Goal: Task Accomplishment & Management: Manage account settings

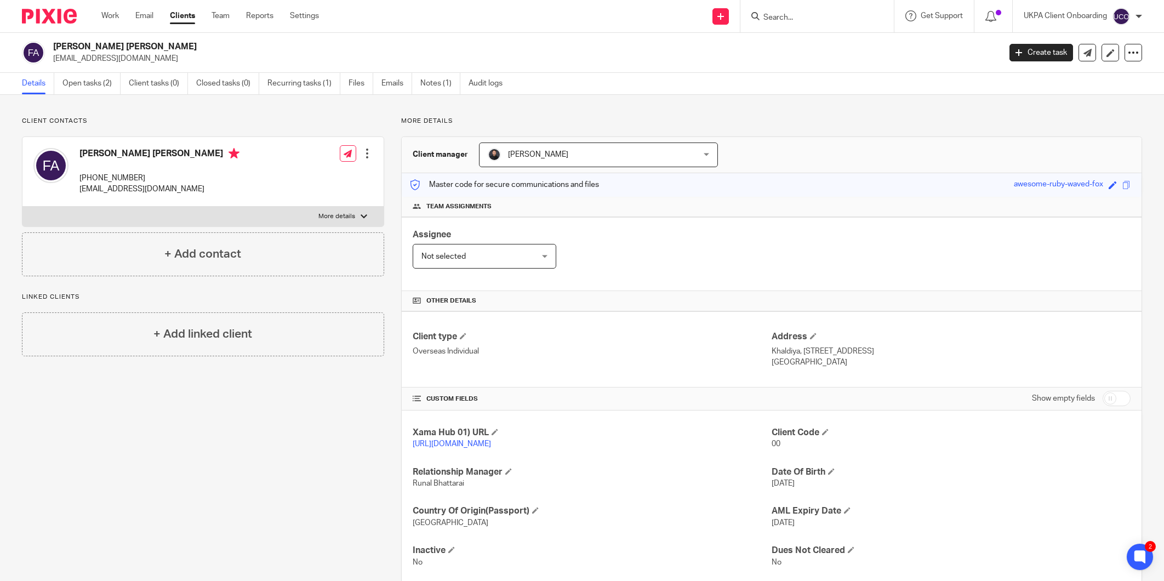
click at [780, 18] on input "Search" at bounding box center [811, 18] width 99 height 10
click at [795, 18] on input "+44 7932 023993" at bounding box center [811, 18] width 99 height 10
click at [778, 18] on input "+44 7932023993" at bounding box center [811, 18] width 99 height 10
click at [826, 20] on input "7932023993" at bounding box center [811, 18] width 99 height 10
click at [819, 18] on input "7932023993" at bounding box center [811, 18] width 99 height 10
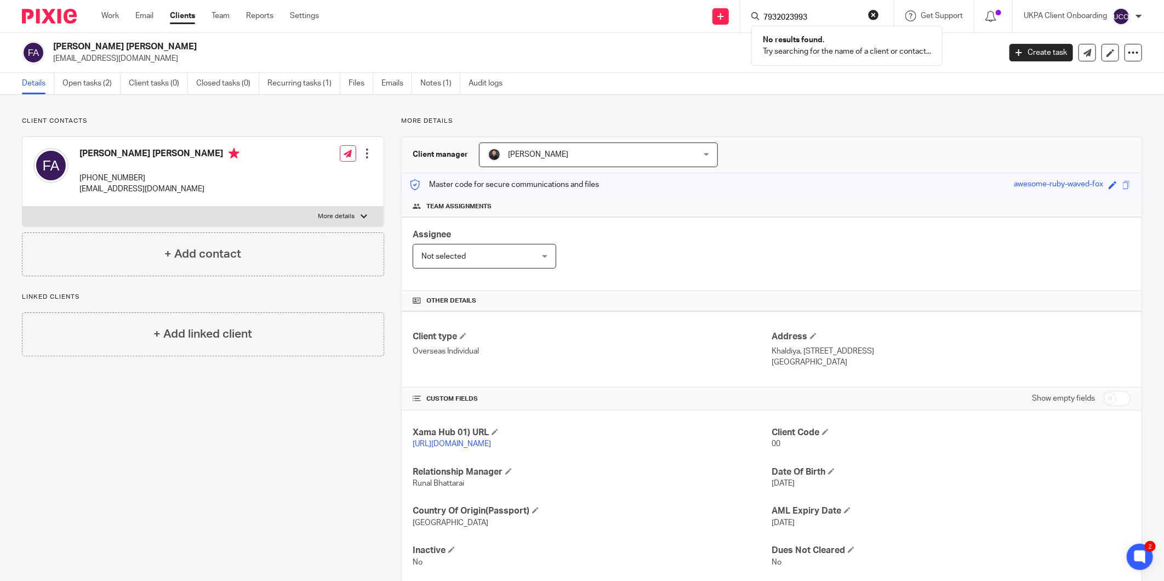
click at [804, 13] on input "7932023993" at bounding box center [811, 18] width 99 height 10
paste input "Papia Majumder"
type input "Papia Majumder"
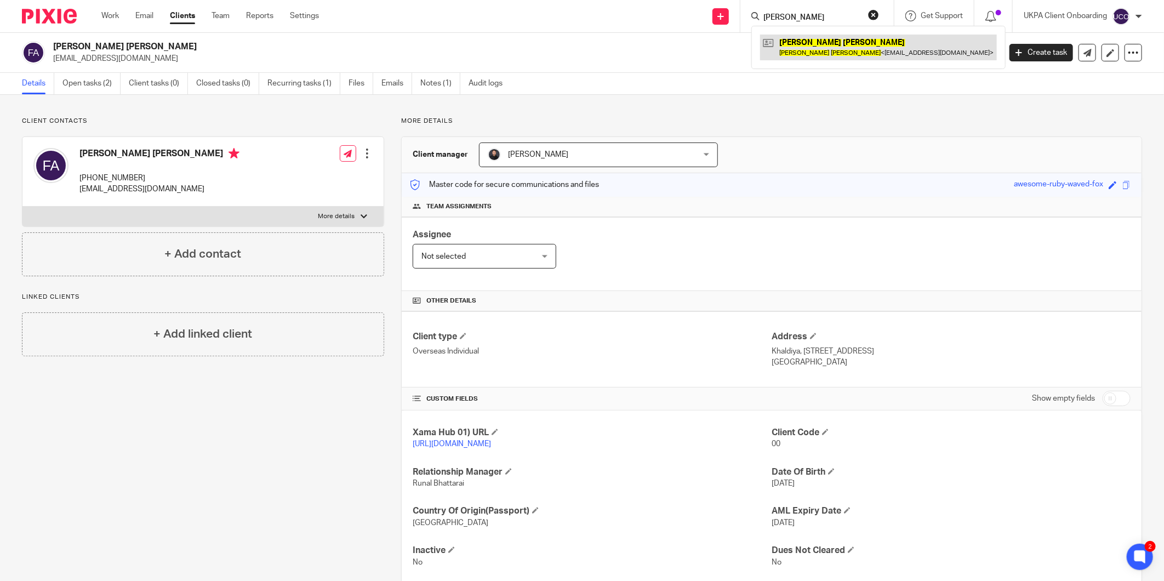
click at [858, 44] on link at bounding box center [878, 47] width 237 height 25
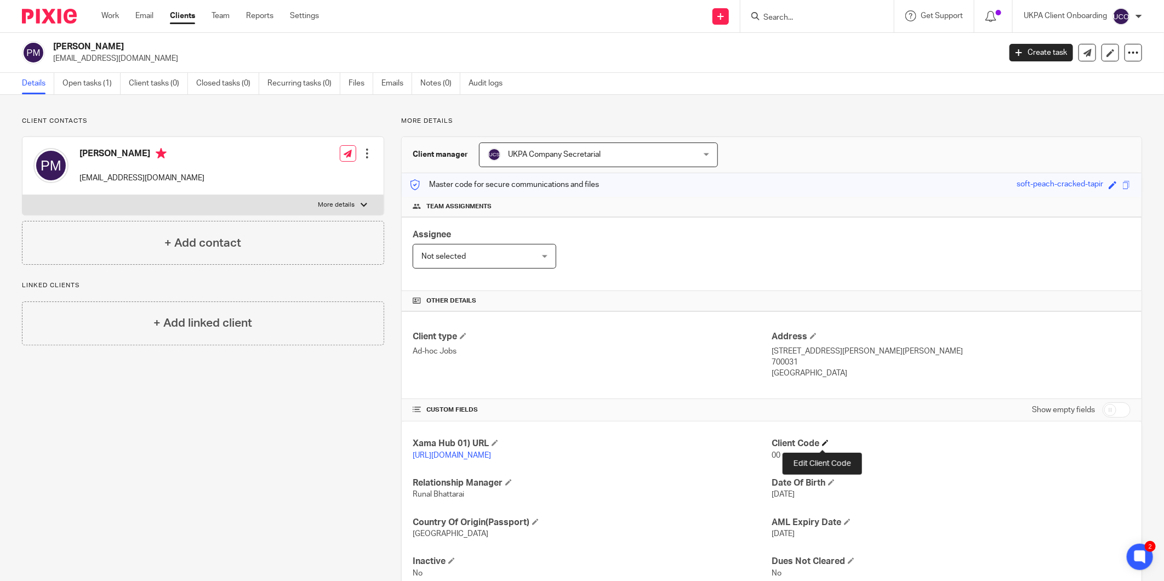
click at [822, 442] on span at bounding box center [825, 443] width 7 height 7
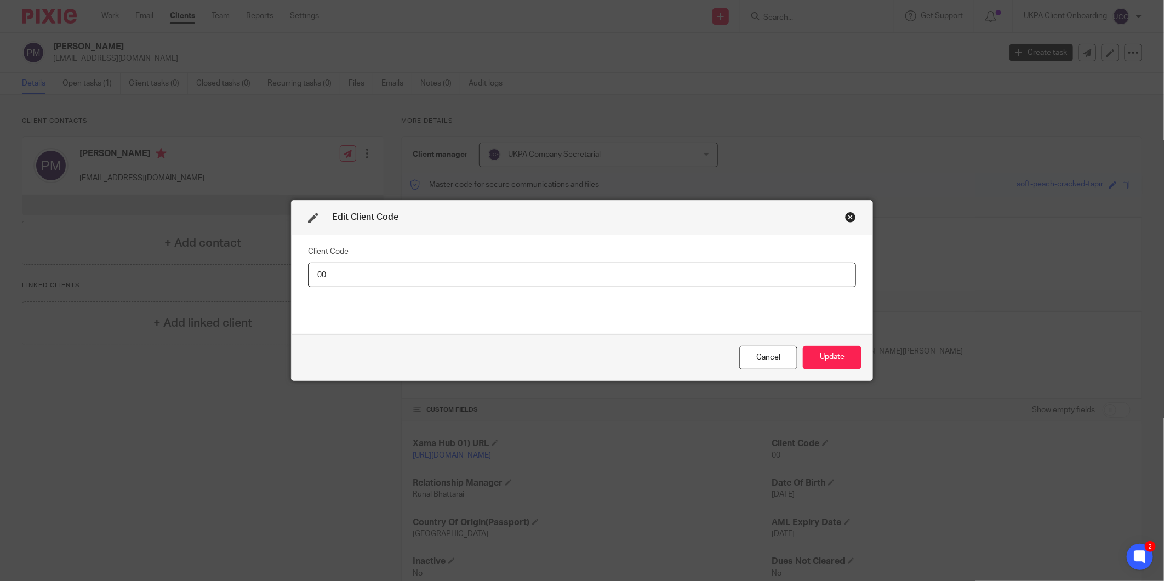
click at [780, 278] on input "00" at bounding box center [582, 274] width 548 height 25
type input "PAP001"
click at [835, 360] on button "Update" at bounding box center [832, 358] width 59 height 24
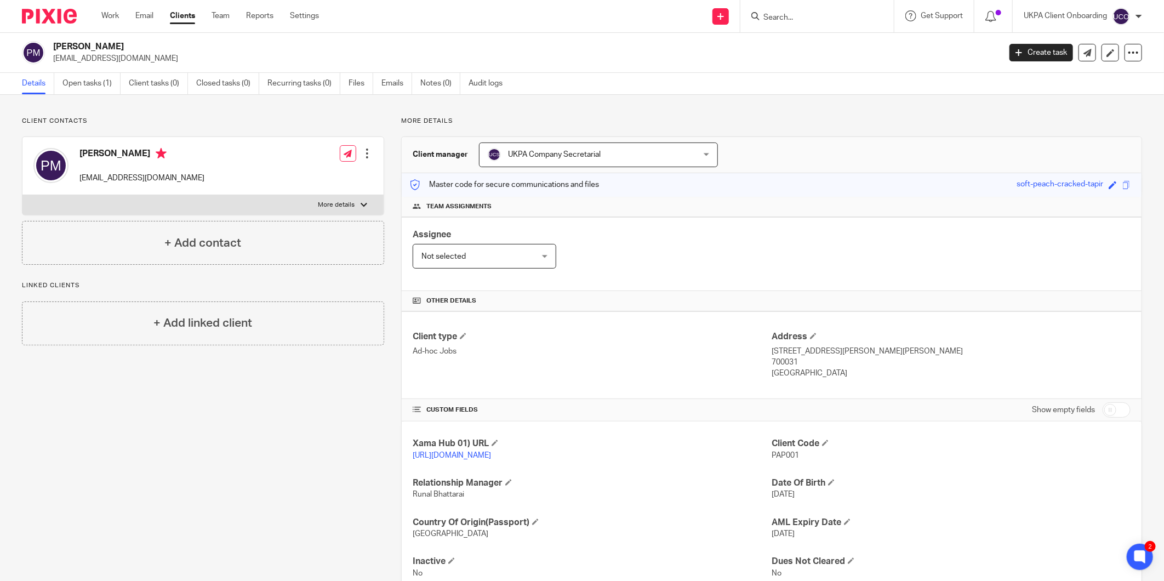
click at [790, 13] on input "Search" at bounding box center [811, 18] width 99 height 10
paste input "Poopalapillai Gajamugan"
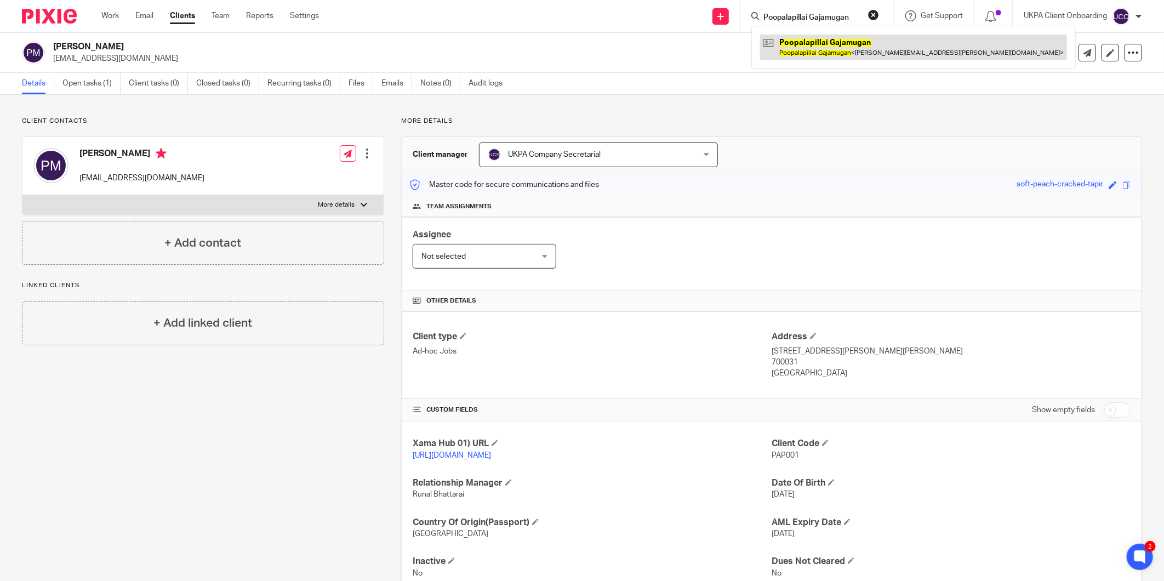
type input "Poopalapillai Gajamugan"
click at [792, 50] on link at bounding box center [913, 47] width 307 height 25
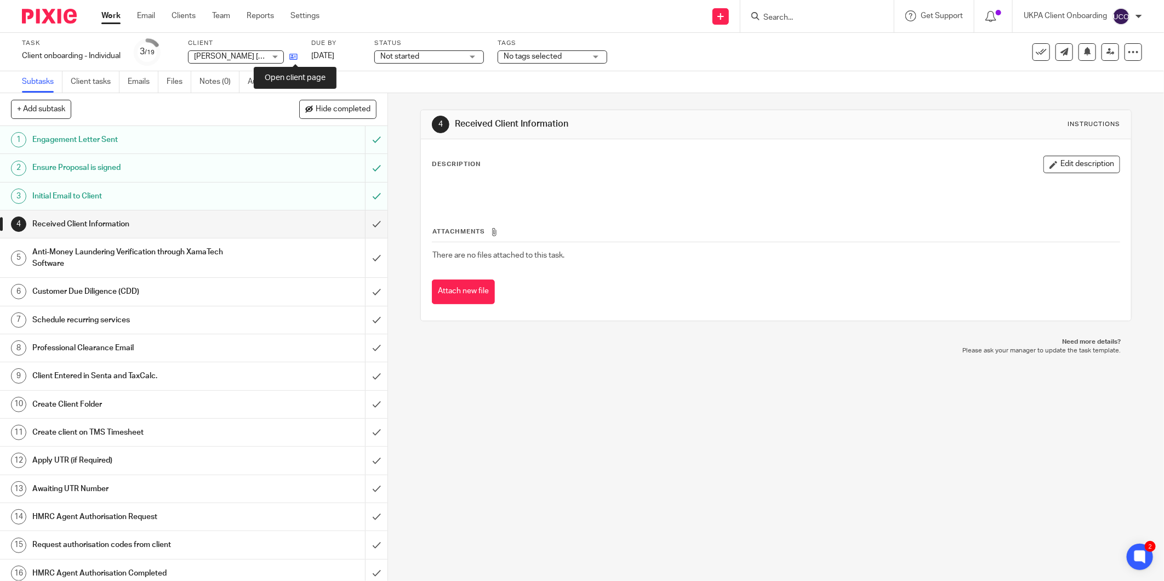
click at [289, 57] on link at bounding box center [291, 56] width 14 height 11
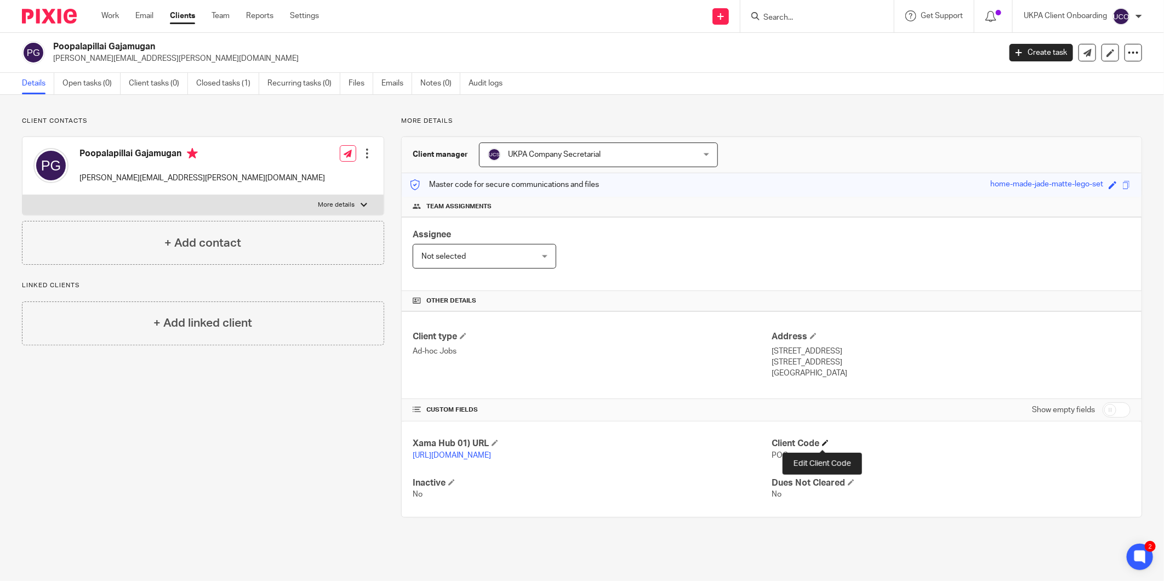
click at [819, 440] on h4 "Client Code" at bounding box center [951, 444] width 359 height 12
click at [822, 441] on span at bounding box center [825, 443] width 7 height 7
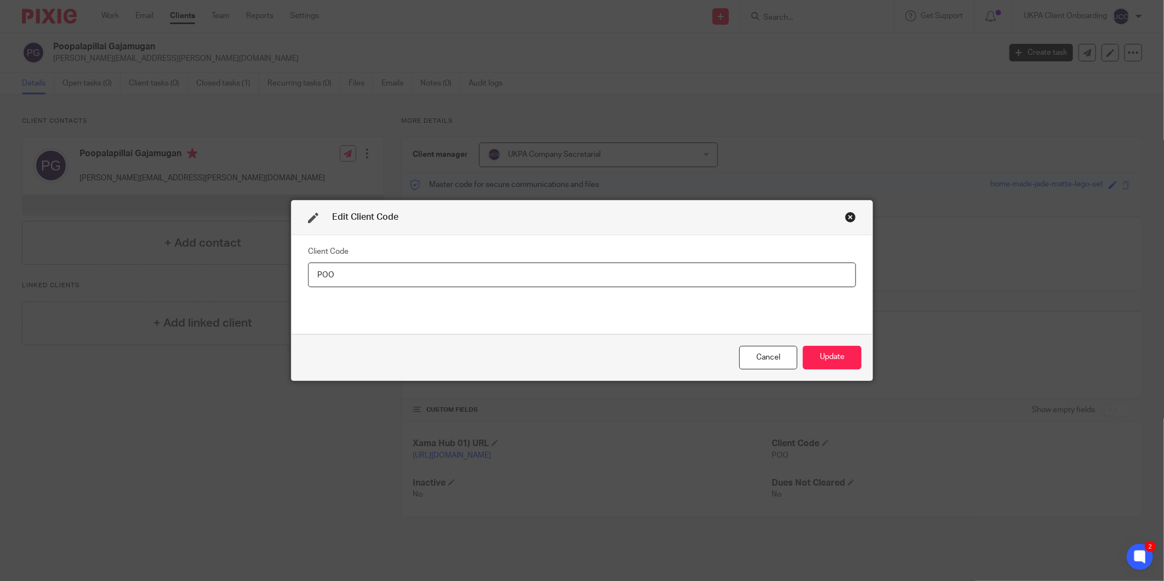
click at [763, 270] on input "POO" at bounding box center [582, 274] width 548 height 25
click at [763, 269] on input "POO" at bounding box center [582, 274] width 548 height 25
click at [751, 274] on input "POO" at bounding box center [582, 274] width 548 height 25
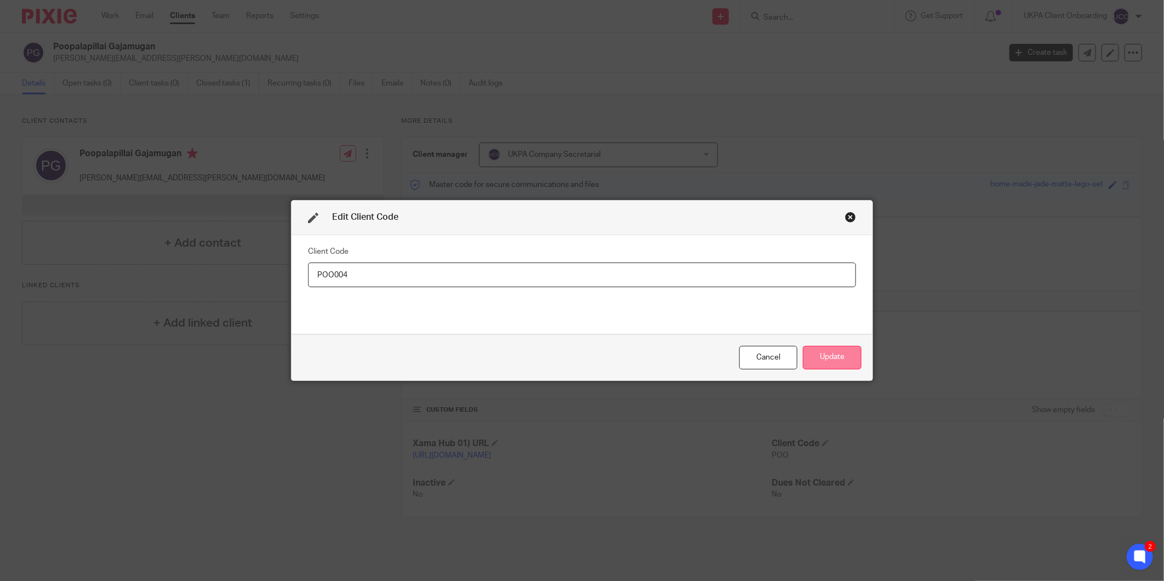
type input "POO004"
click at [826, 360] on button "Update" at bounding box center [832, 358] width 59 height 24
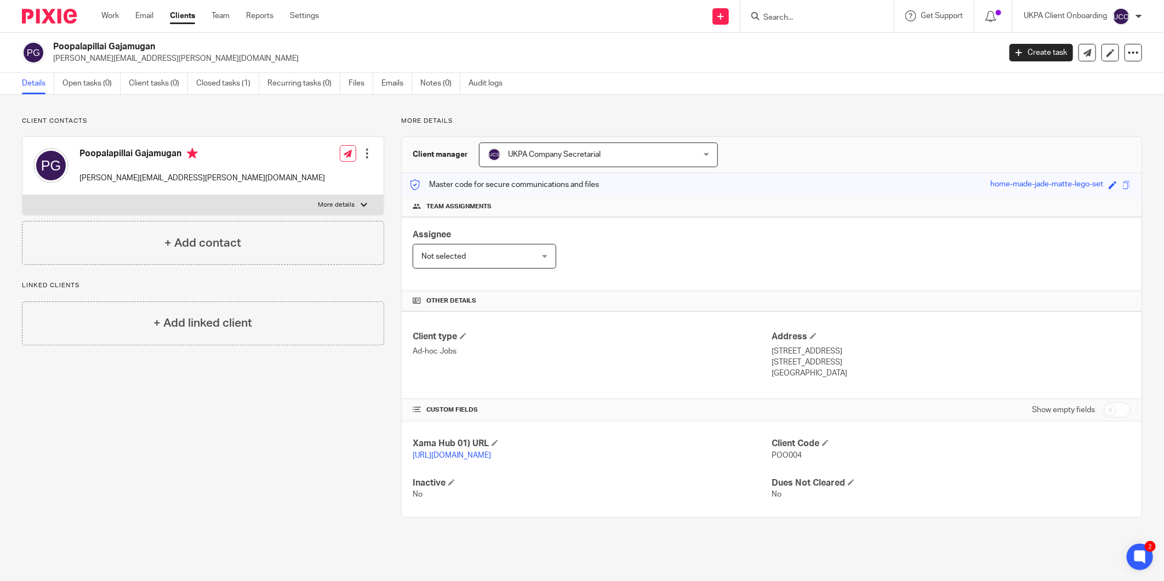
click at [767, 18] on input "Search" at bounding box center [811, 18] width 99 height 10
paste input "Keltze Elias Patino"
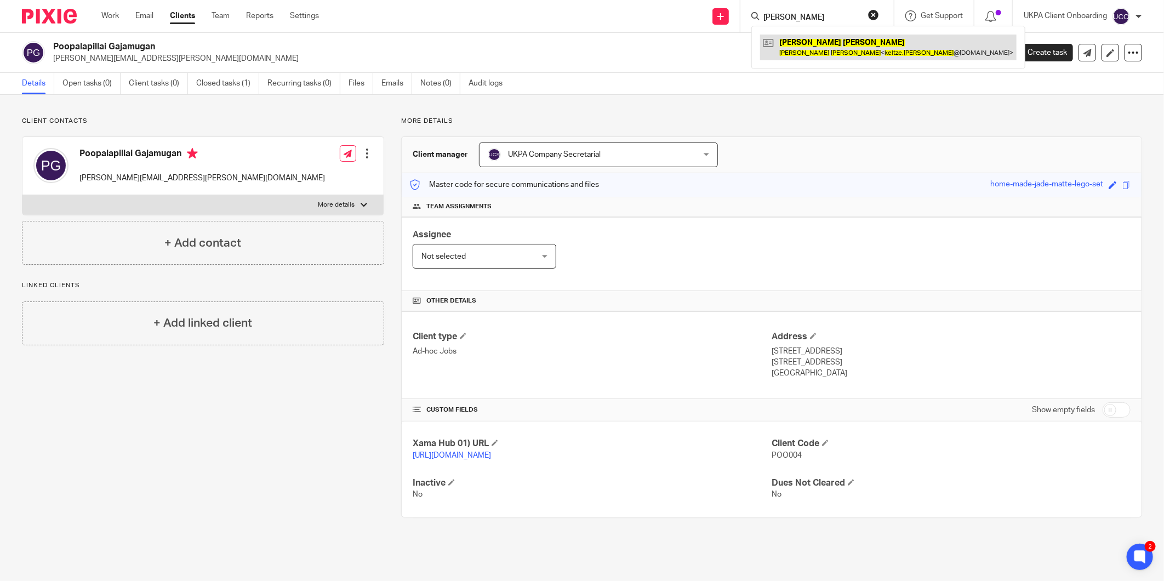
type input "Keltze Elias Patino"
click at [827, 50] on link at bounding box center [888, 47] width 256 height 25
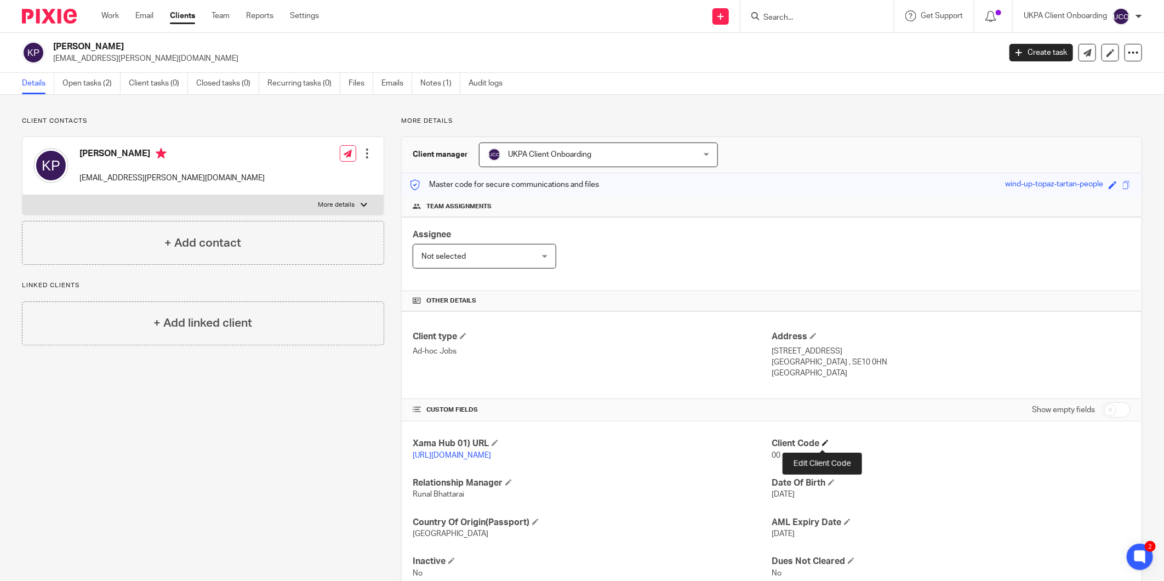
click at [824, 444] on span at bounding box center [825, 443] width 7 height 7
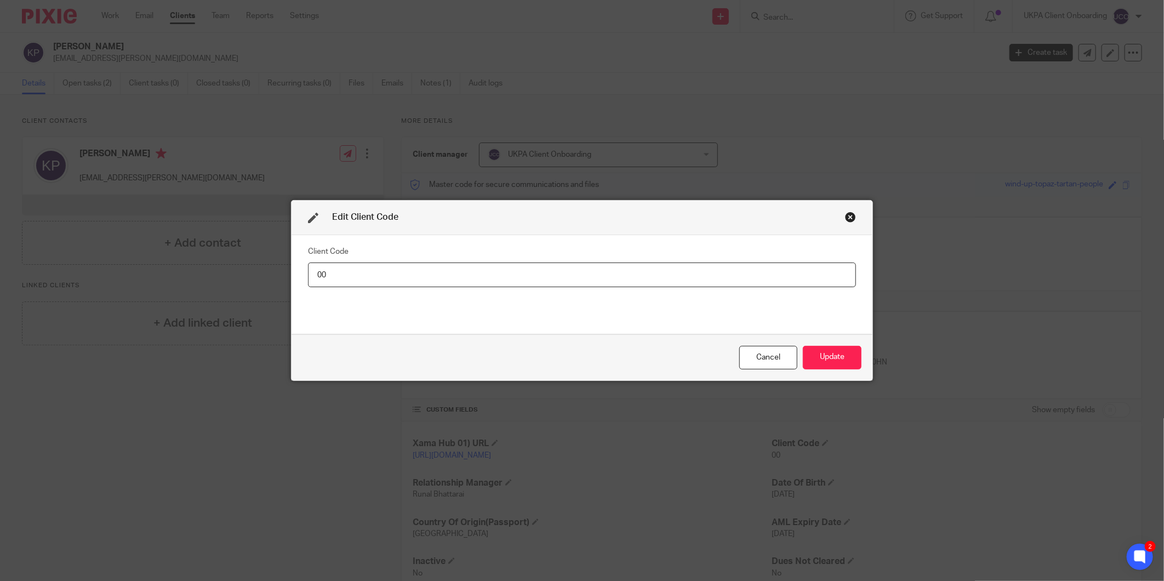
click at [801, 273] on input "00" at bounding box center [582, 274] width 548 height 25
type input "KEL002"
click at [825, 356] on button "Update" at bounding box center [832, 358] width 59 height 24
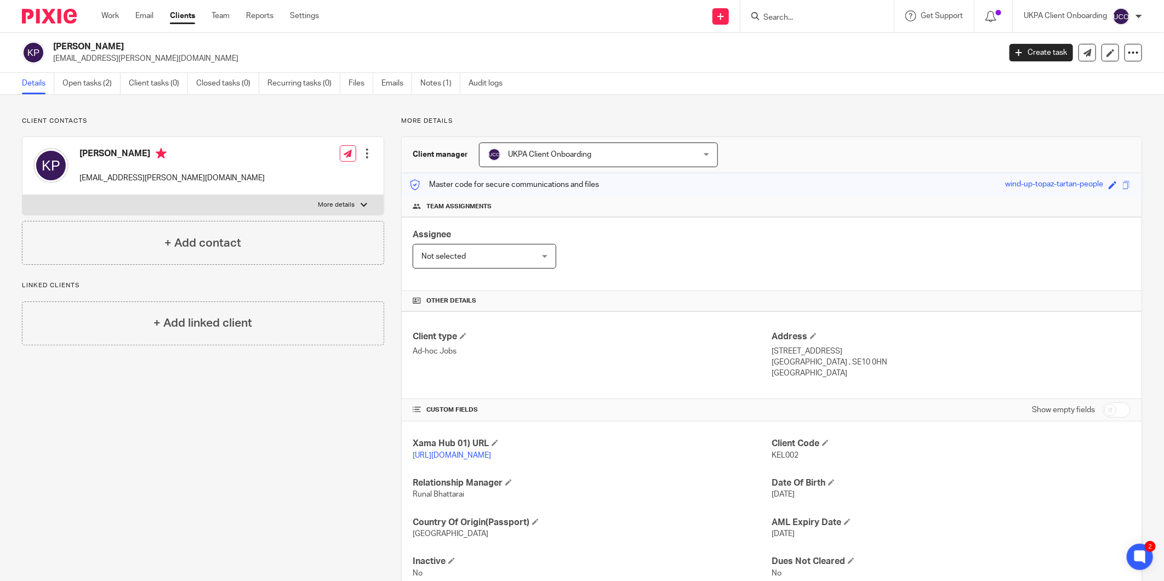
click at [770, 16] on input "Search" at bounding box center [811, 18] width 99 height 10
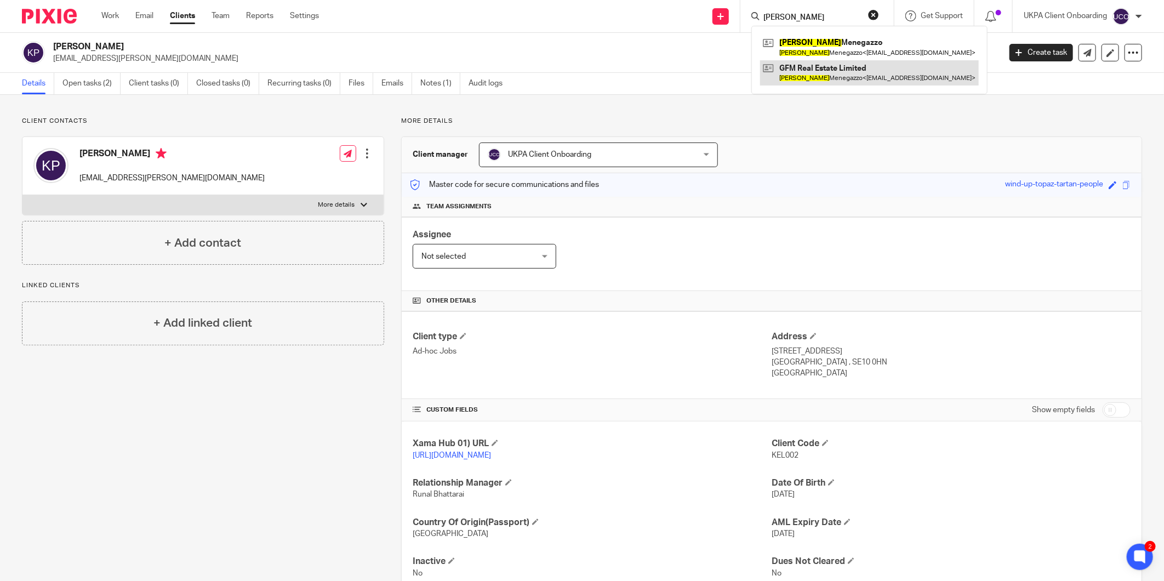
type input "GIANLUCA"
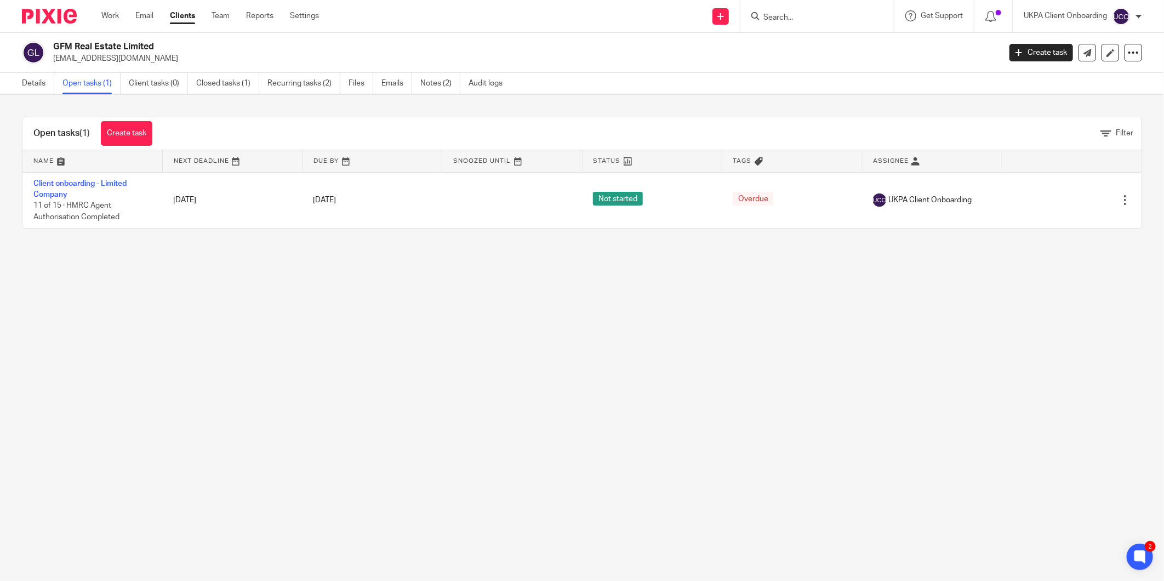
click at [15, 82] on div "Details Open tasks (1) Client tasks (0) Closed tasks (1) Recurring tasks (2) Fi…" at bounding box center [265, 83] width 530 height 21
click at [26, 81] on link "Details" at bounding box center [38, 83] width 32 height 21
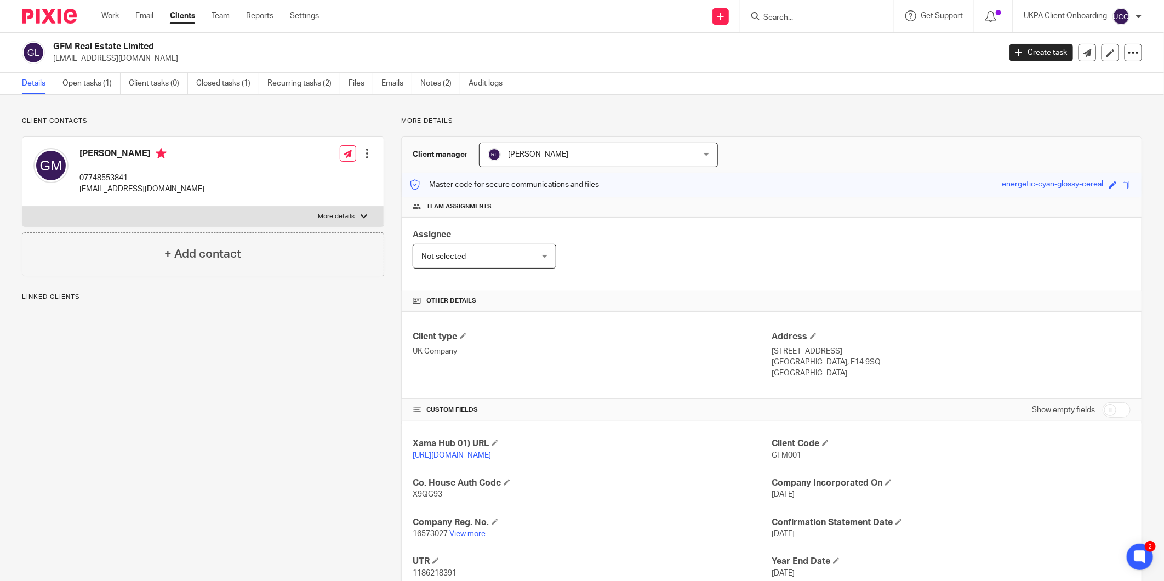
drag, startPoint x: 92, startPoint y: 165, endPoint x: 93, endPoint y: 172, distance: 6.2
click at [92, 166] on div "[PERSON_NAME] 07748553841 [EMAIL_ADDRESS][DOMAIN_NAME]" at bounding box center [141, 171] width 125 height 47
click at [94, 173] on p "07748553841" at bounding box center [141, 178] width 125 height 11
click at [95, 173] on p "07748553841" at bounding box center [141, 178] width 125 height 11
click at [95, 174] on p "07748553841" at bounding box center [141, 178] width 125 height 11
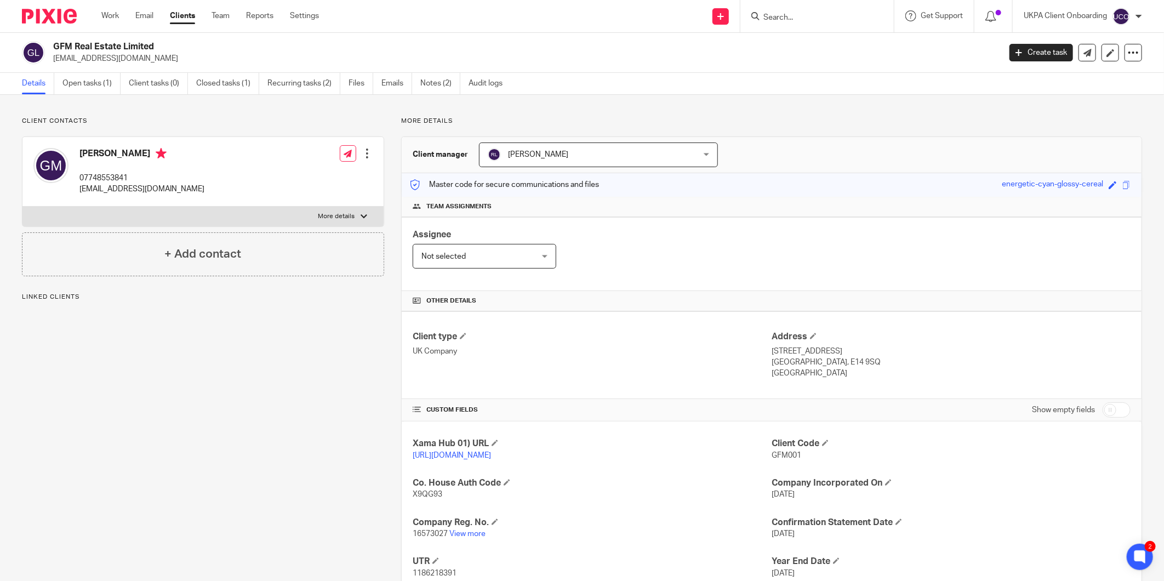
drag, startPoint x: 106, startPoint y: 179, endPoint x: 96, endPoint y: 178, distance: 9.4
click at [96, 178] on p "07748553841" at bounding box center [141, 178] width 125 height 11
copy p "07748553841"
